Goal: Find specific page/section: Find specific page/section

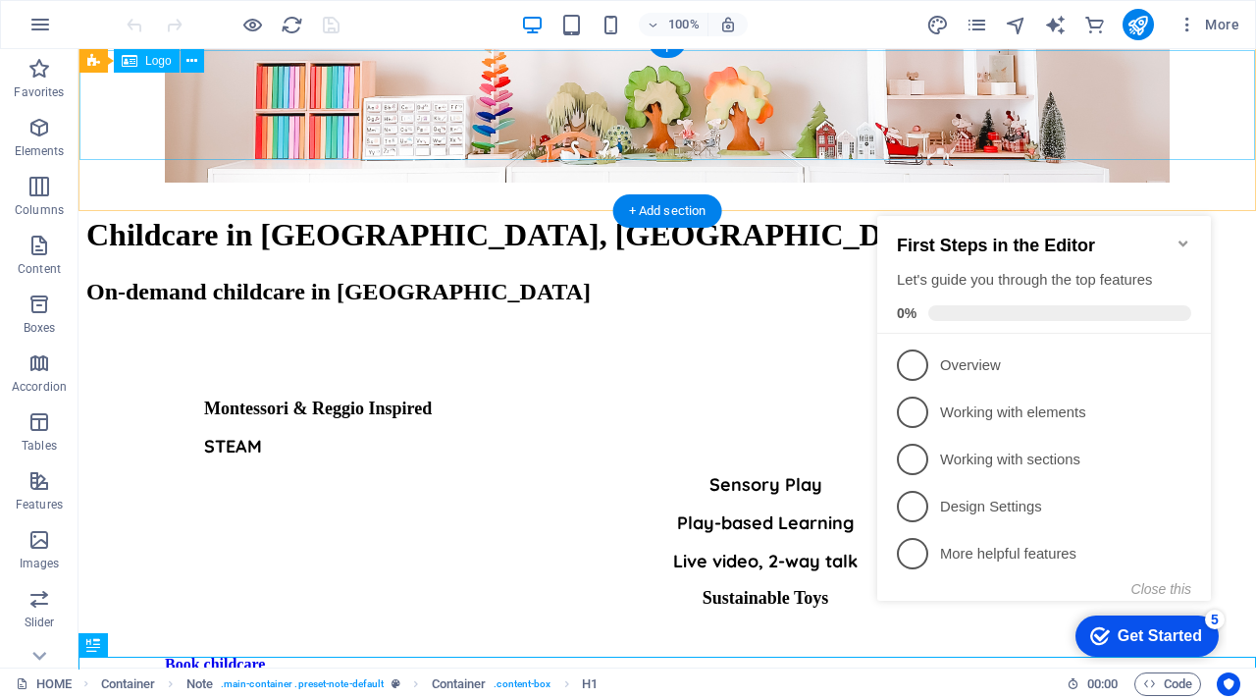
click at [1162, 89] on div at bounding box center [667, 91] width 1160 height 82
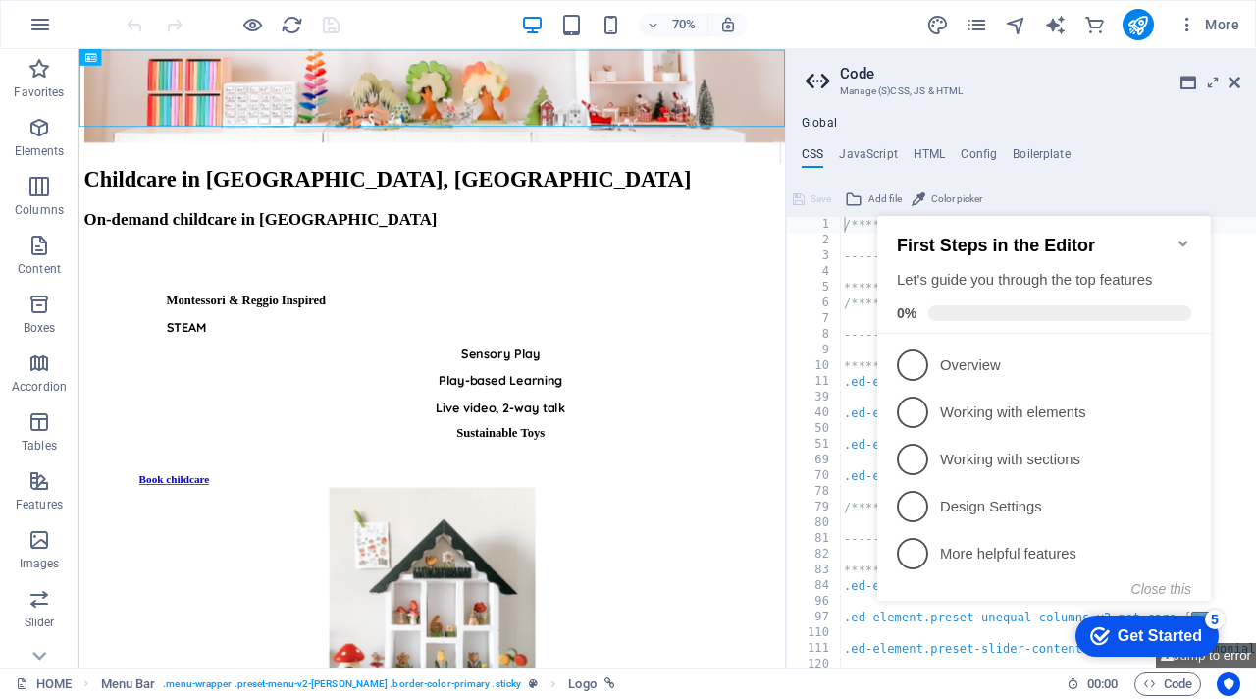
click at [1180, 240] on icon "Minimize checklist" at bounding box center [1183, 243] width 9 height 6
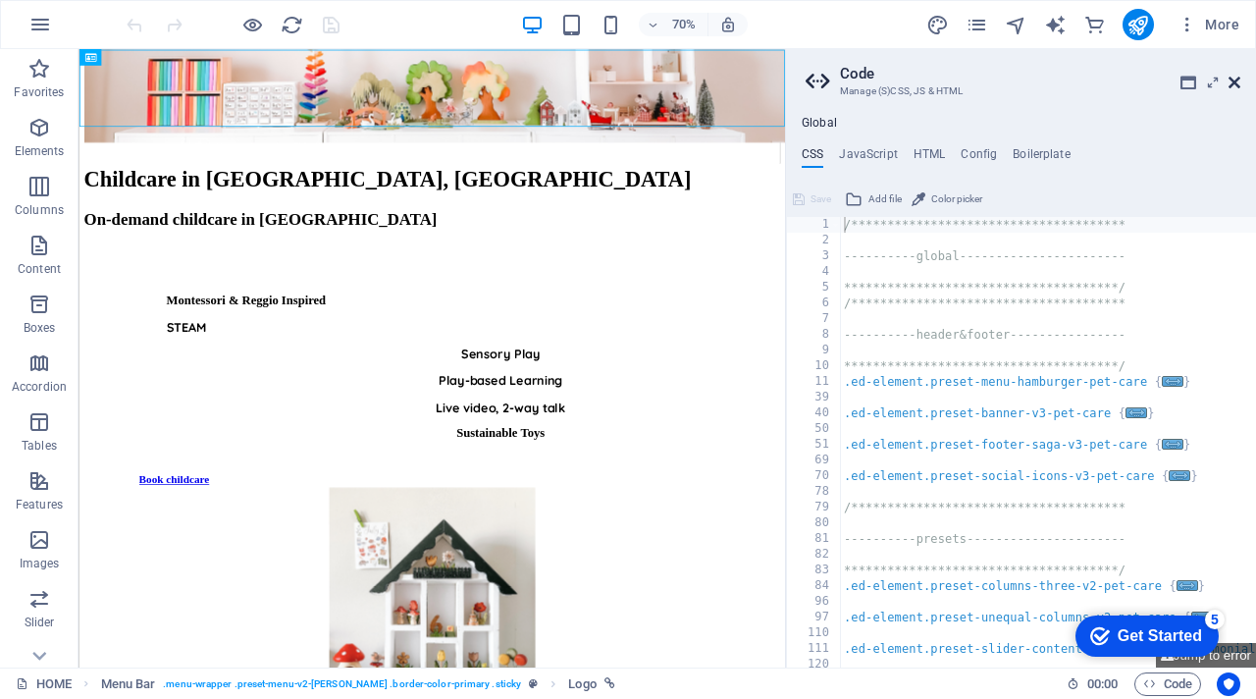
click at [1229, 83] on icon at bounding box center [1235, 83] width 12 height 16
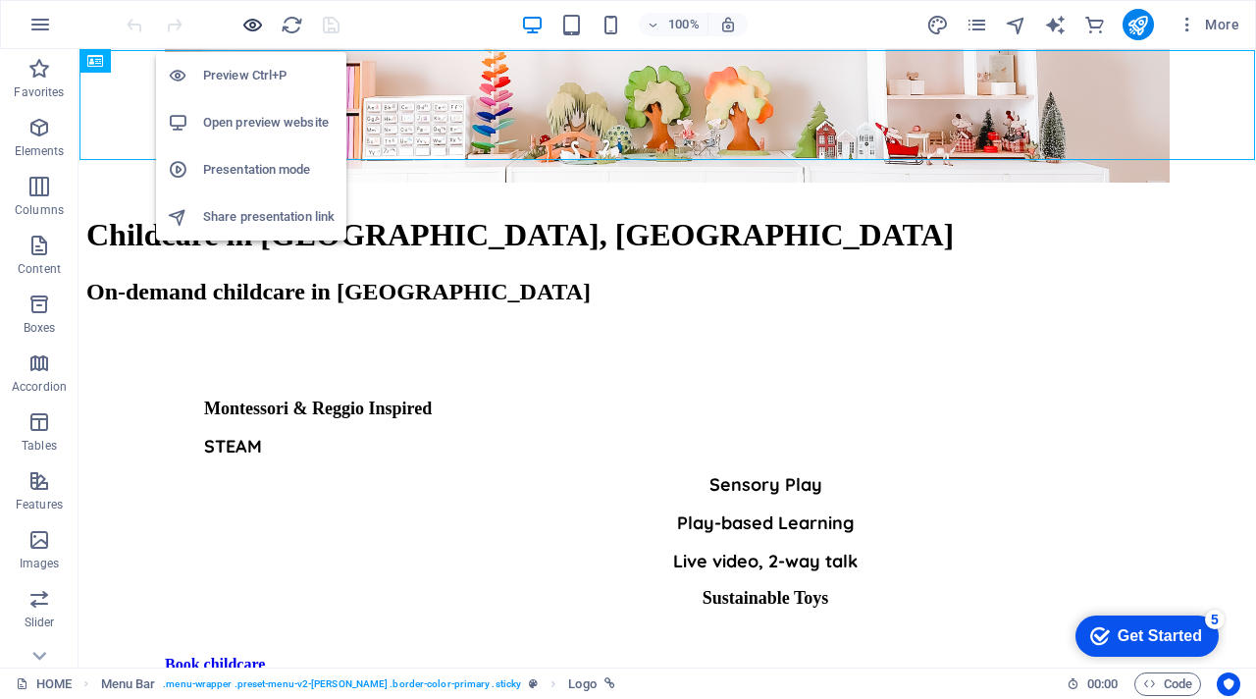
click at [255, 20] on icon "button" at bounding box center [252, 25] width 23 height 23
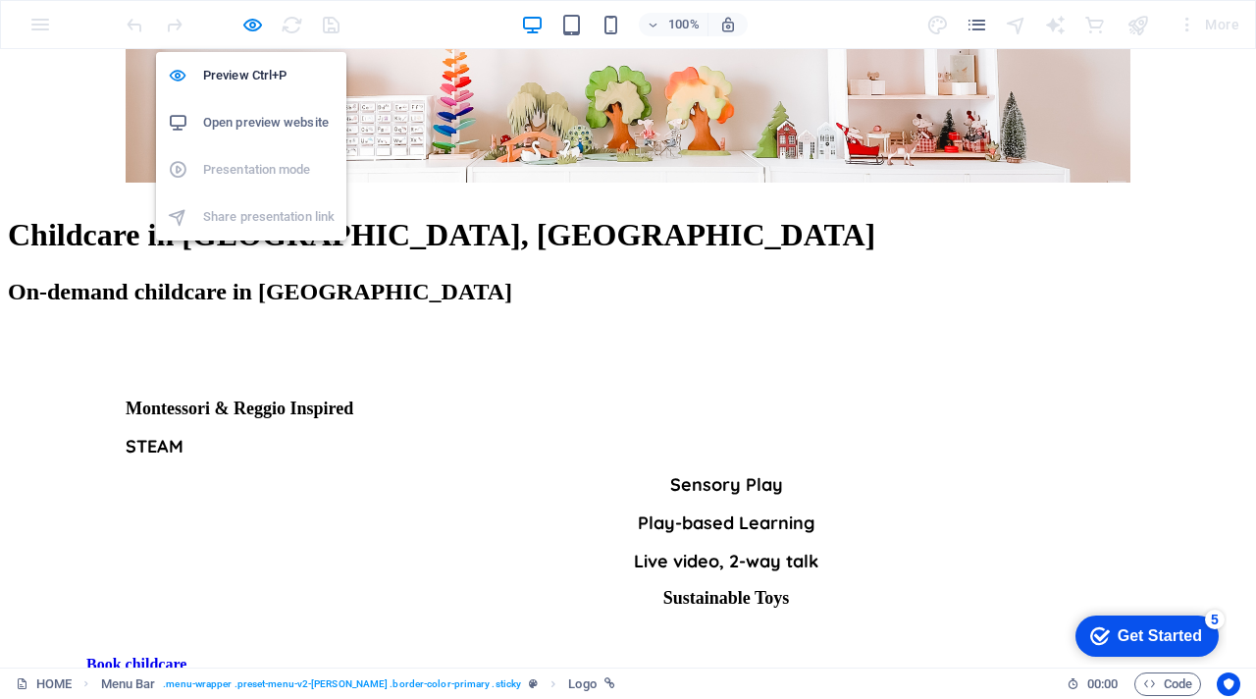
click at [242, 115] on h6 "Open preview website" at bounding box center [269, 123] width 132 height 24
